Goal: Task Accomplishment & Management: Manage account settings

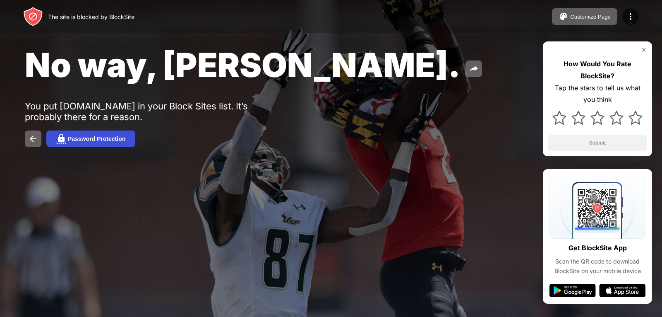
click at [84, 138] on div "Password Protection" at bounding box center [97, 138] width 58 height 7
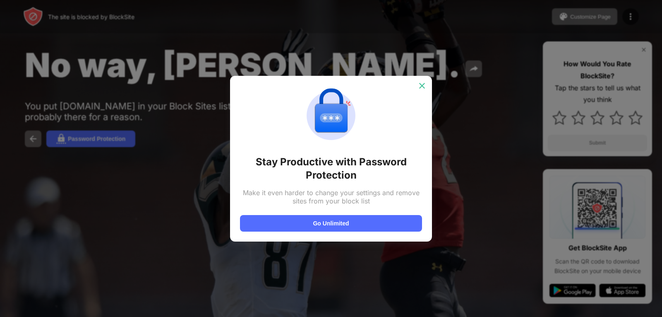
click at [423, 88] on img at bounding box center [422, 86] width 8 height 8
